Goal: Obtain resource: Obtain resource

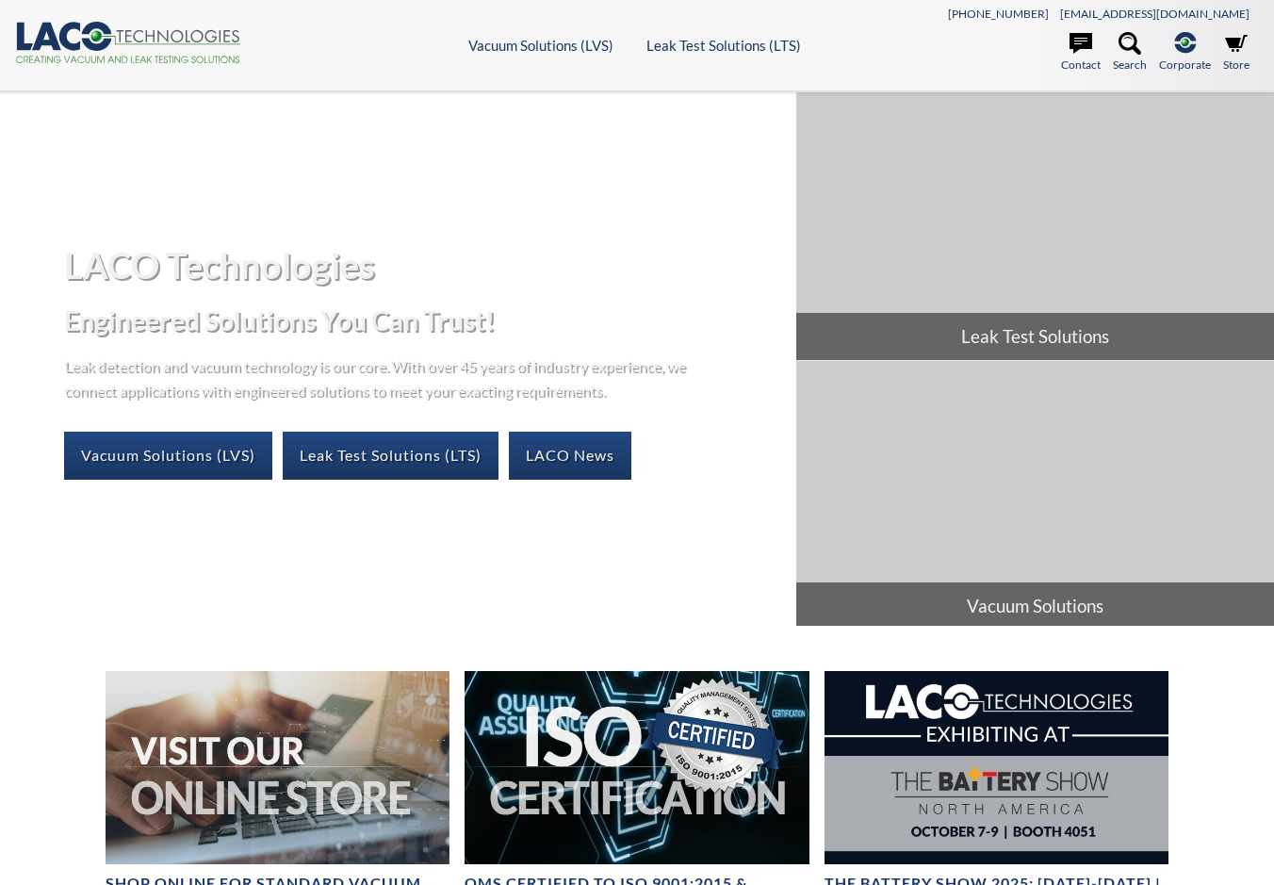
select select "Language Translate Widget"
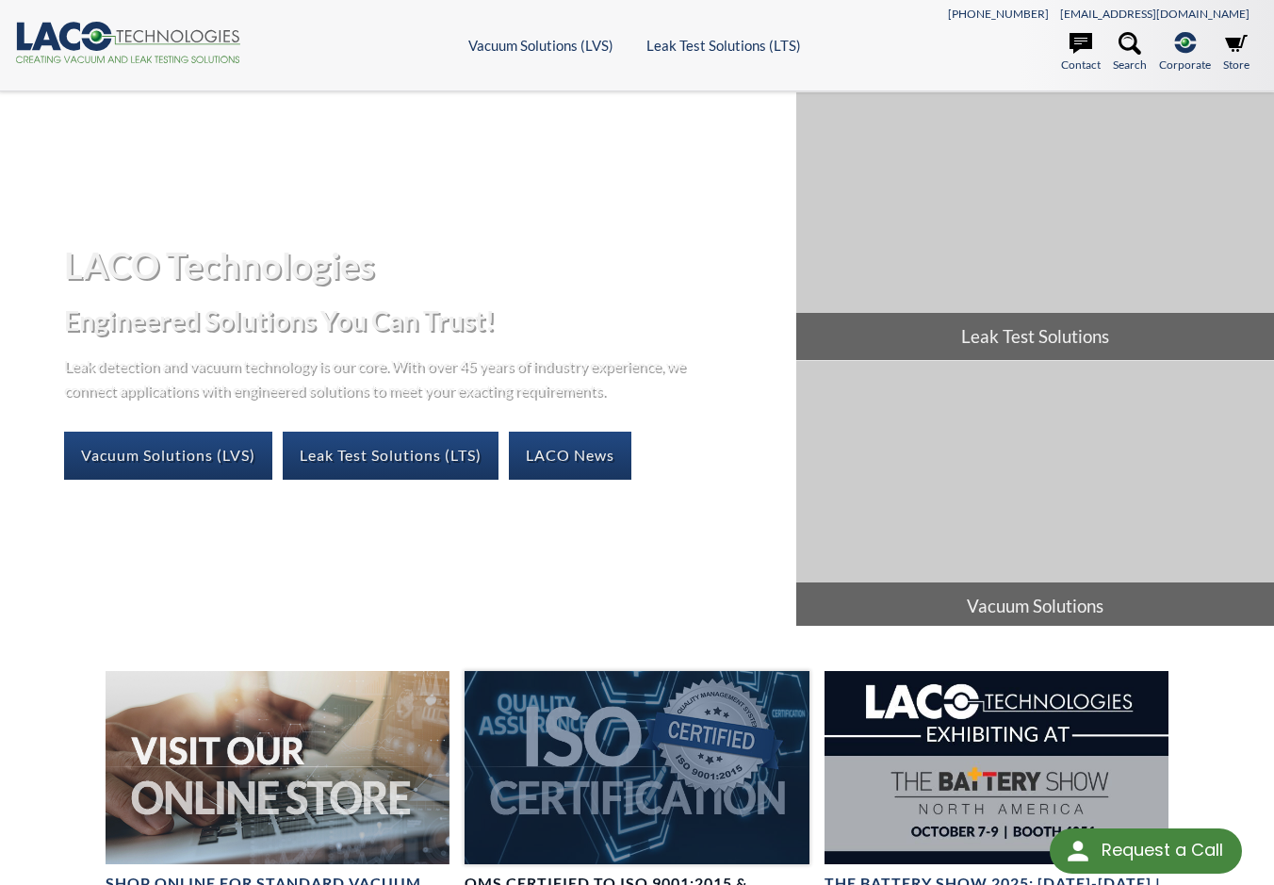
click at [636, 746] on div at bounding box center [637, 767] width 345 height 193
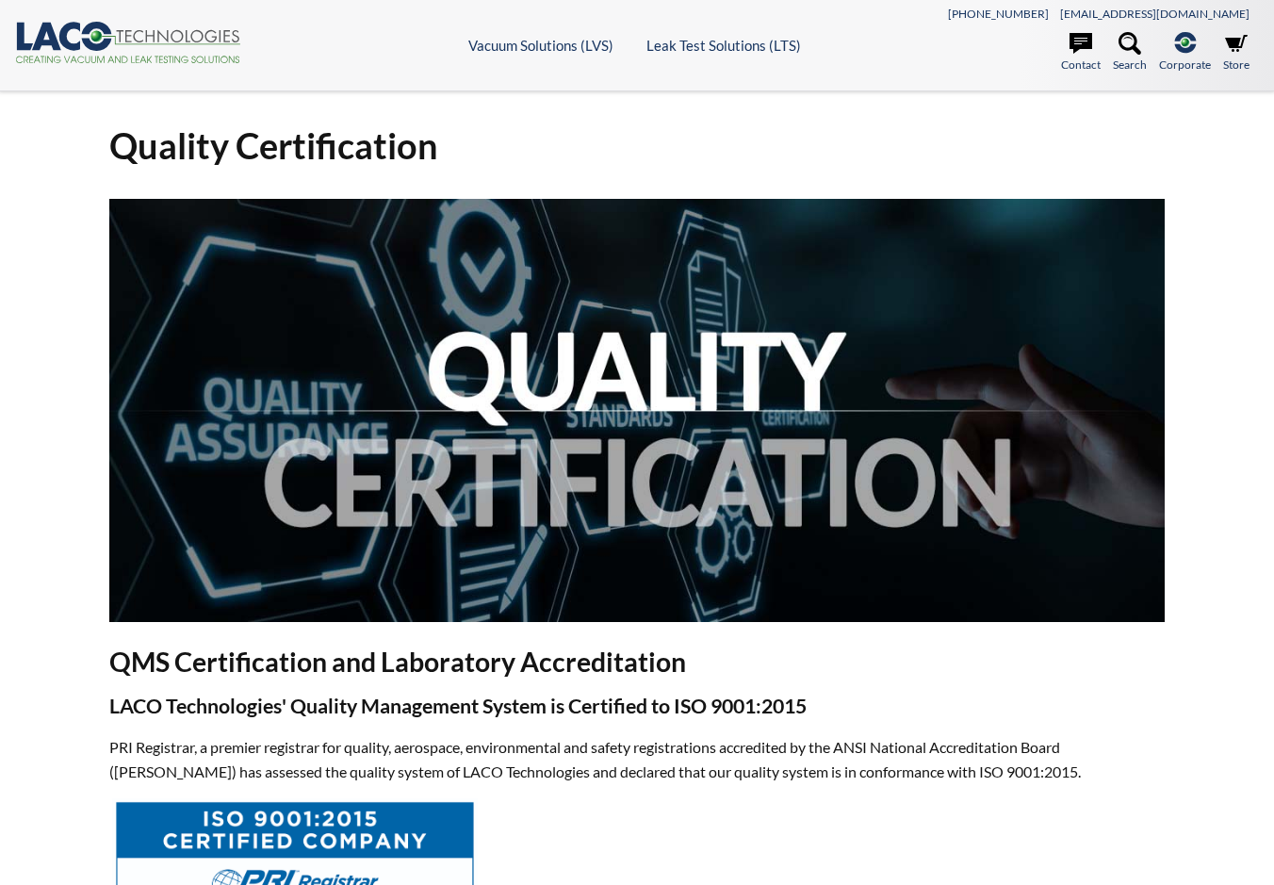
select select "Language Translate Widget"
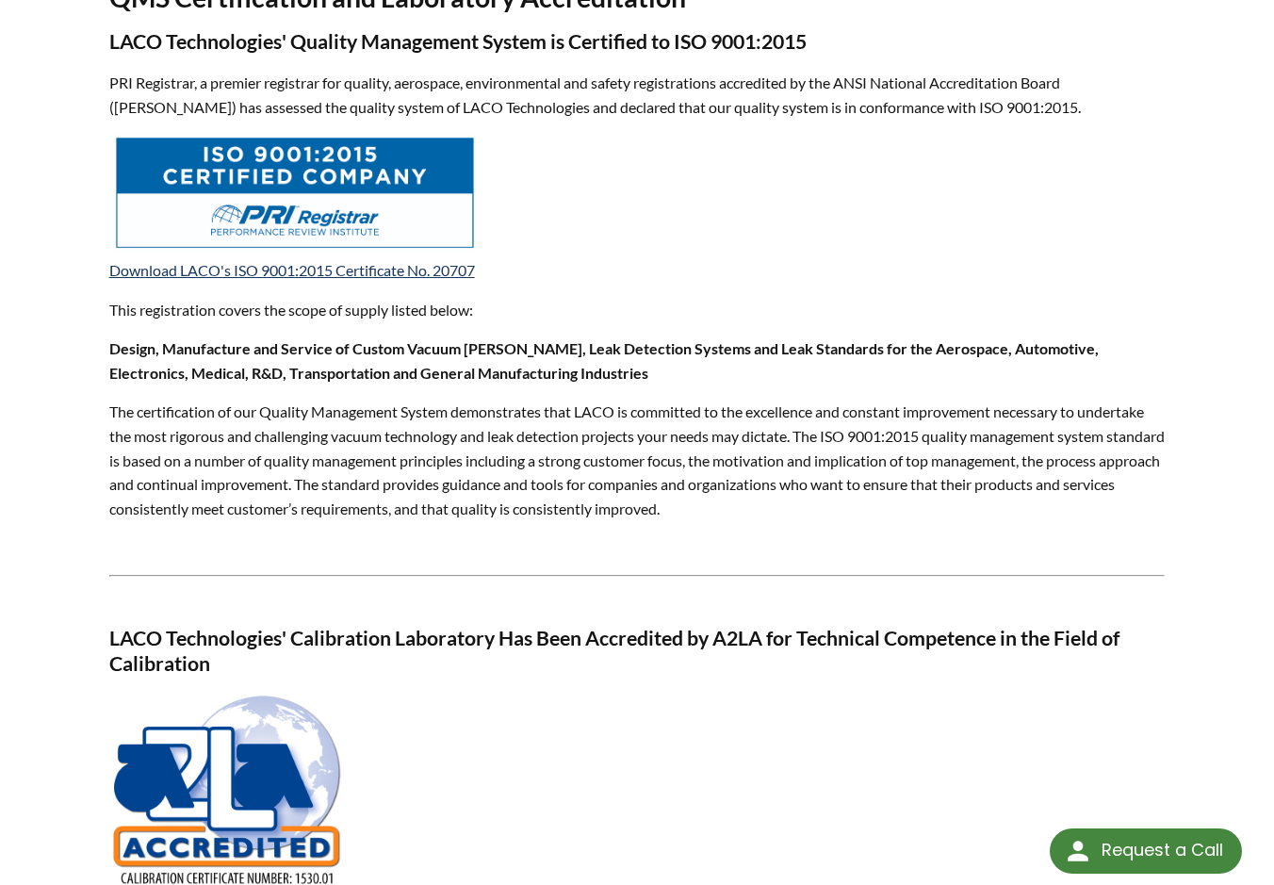
scroll to position [673, 0]
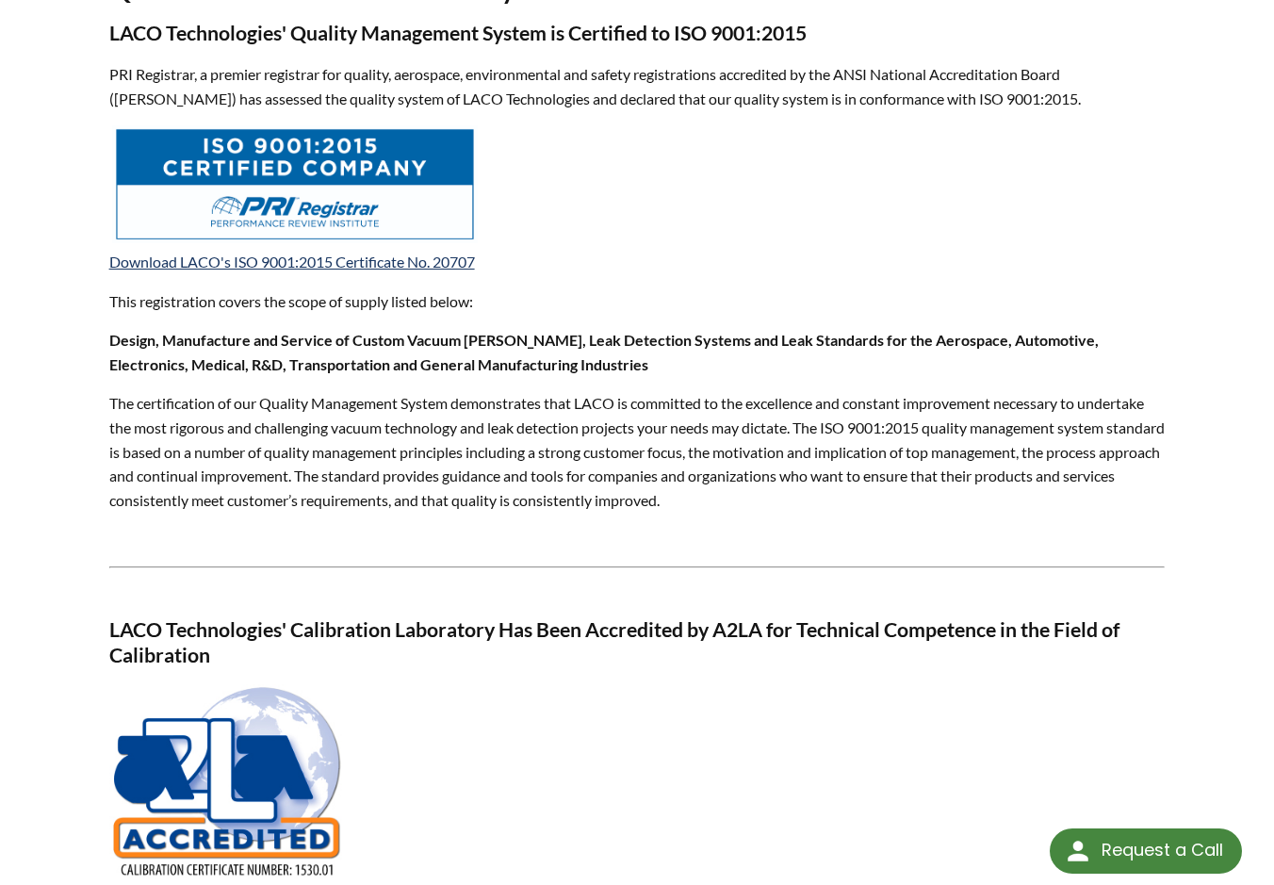
click at [362, 188] on img at bounding box center [295, 184] width 366 height 118
click at [200, 784] on img at bounding box center [227, 783] width 236 height 198
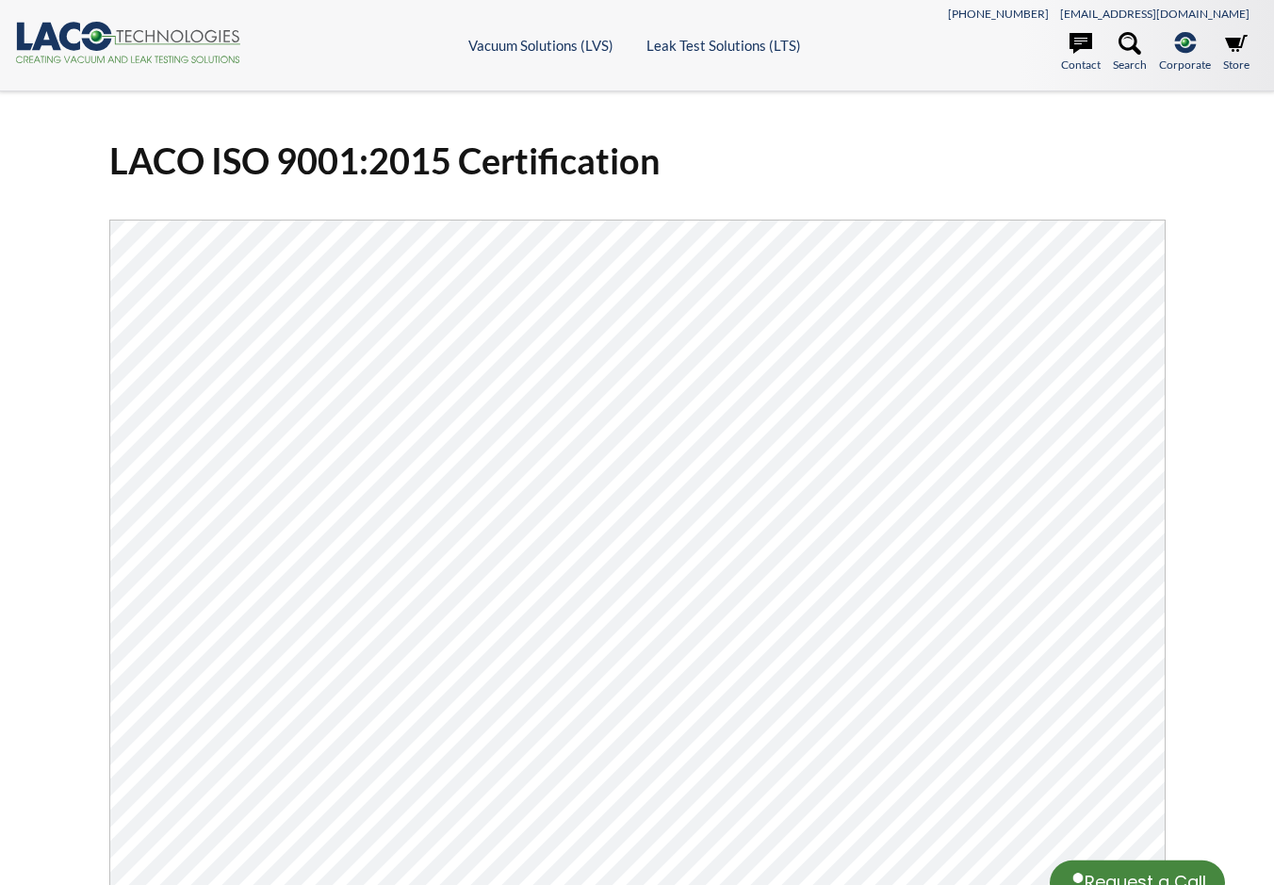
select select "Language Translate Widget"
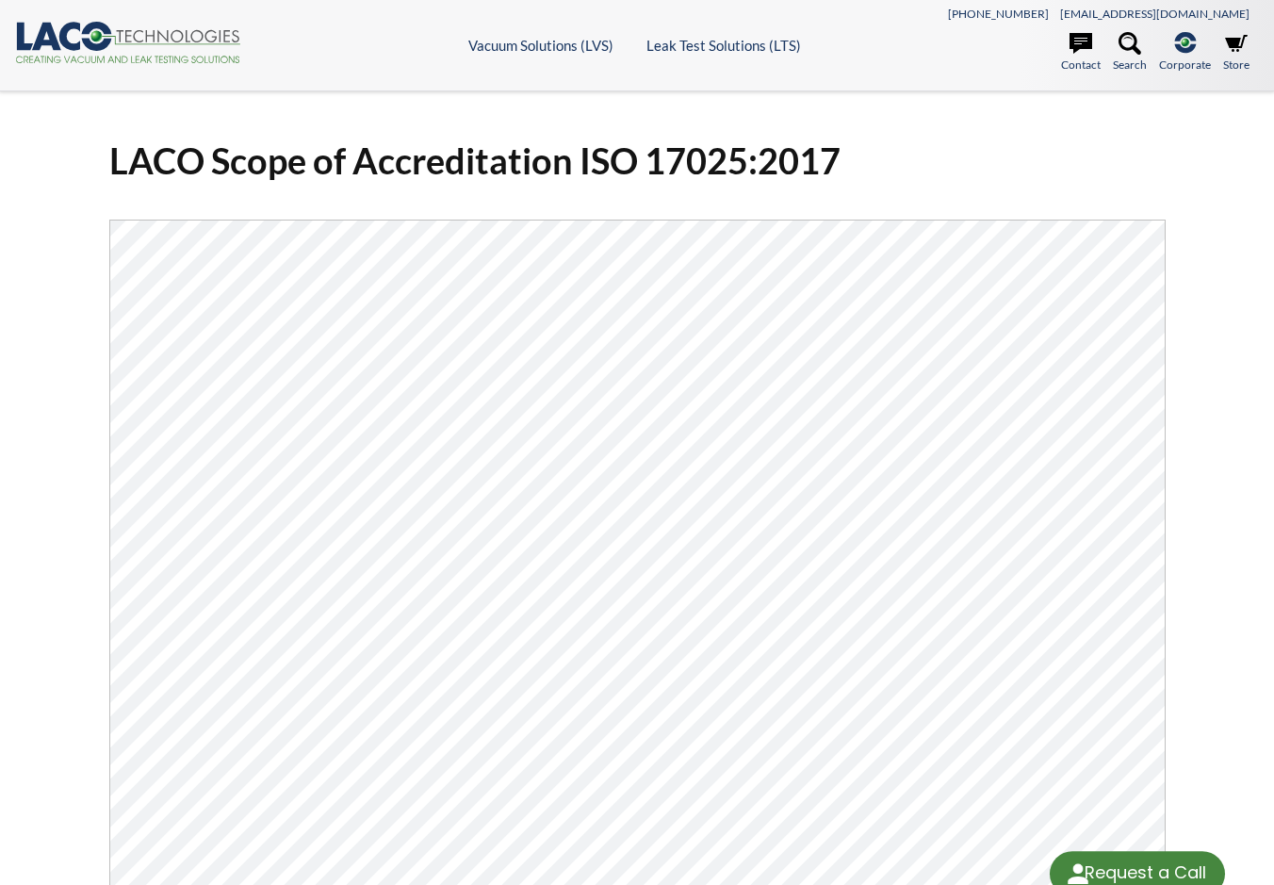
select select "Language Translate Widget"
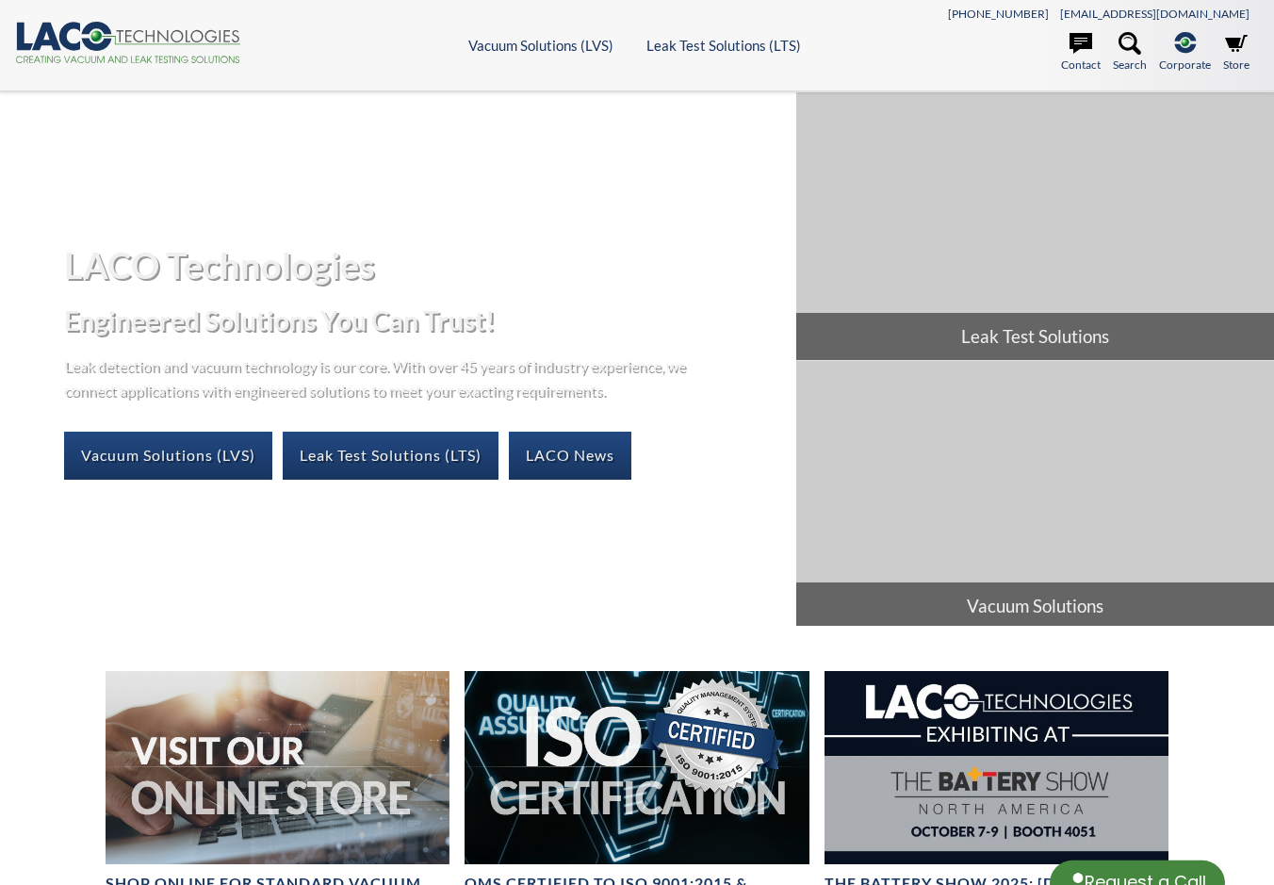
select select "Language Translate Widget"
